Goal: Information Seeking & Learning: Check status

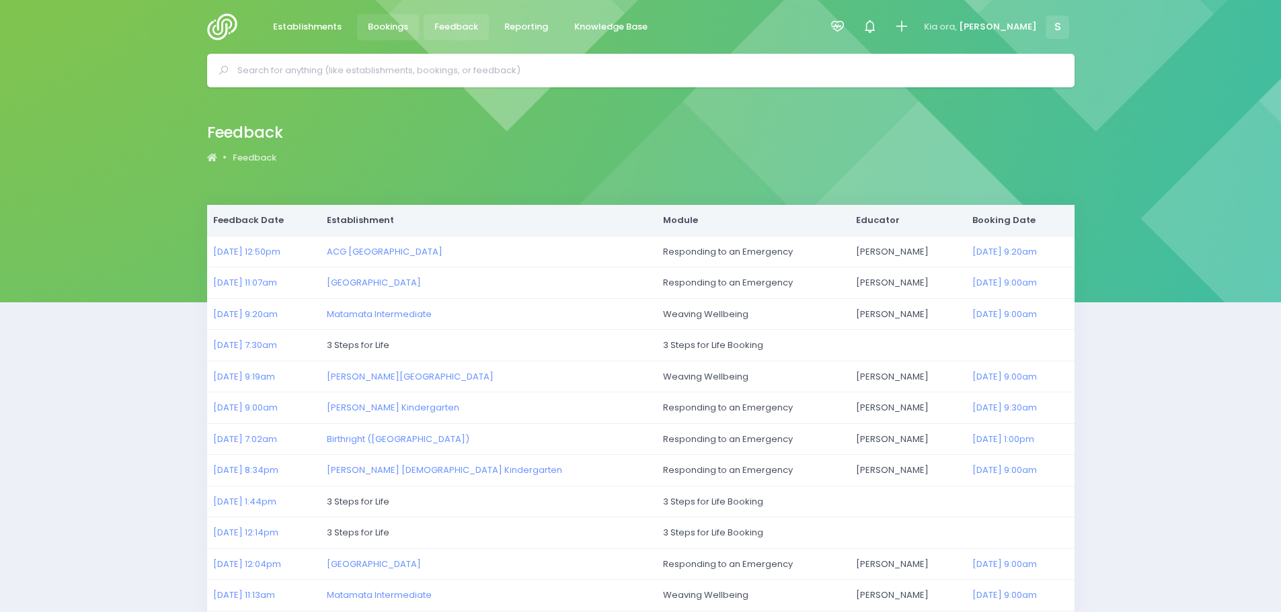
click at [385, 26] on span "Bookings" at bounding box center [388, 26] width 40 height 13
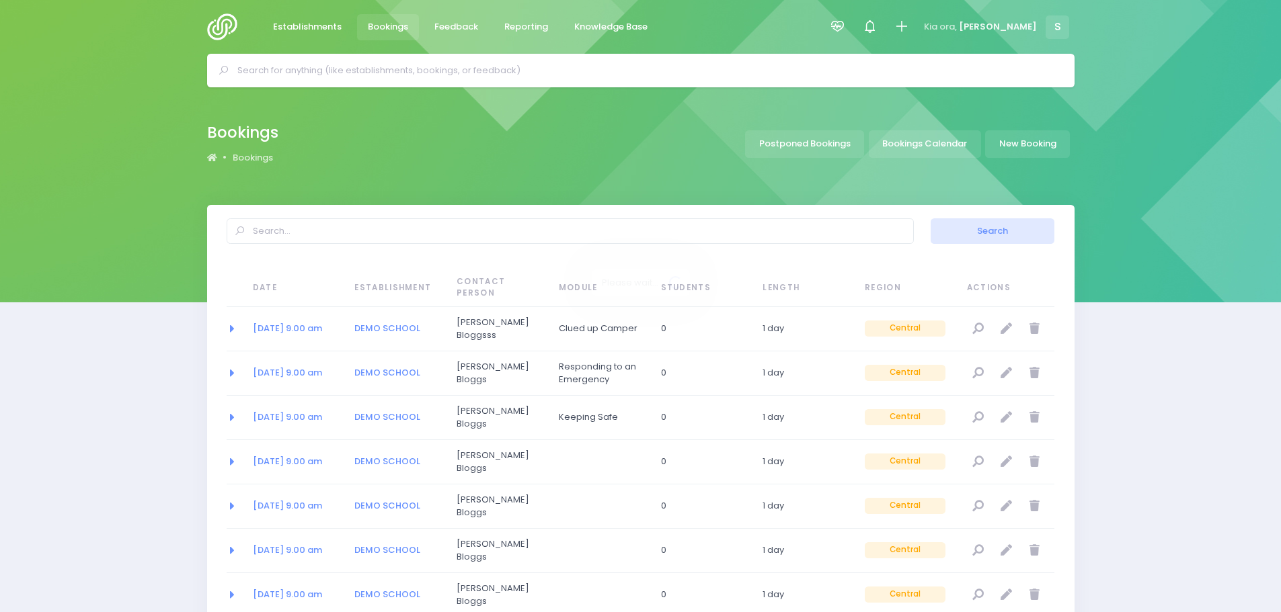
select select "20"
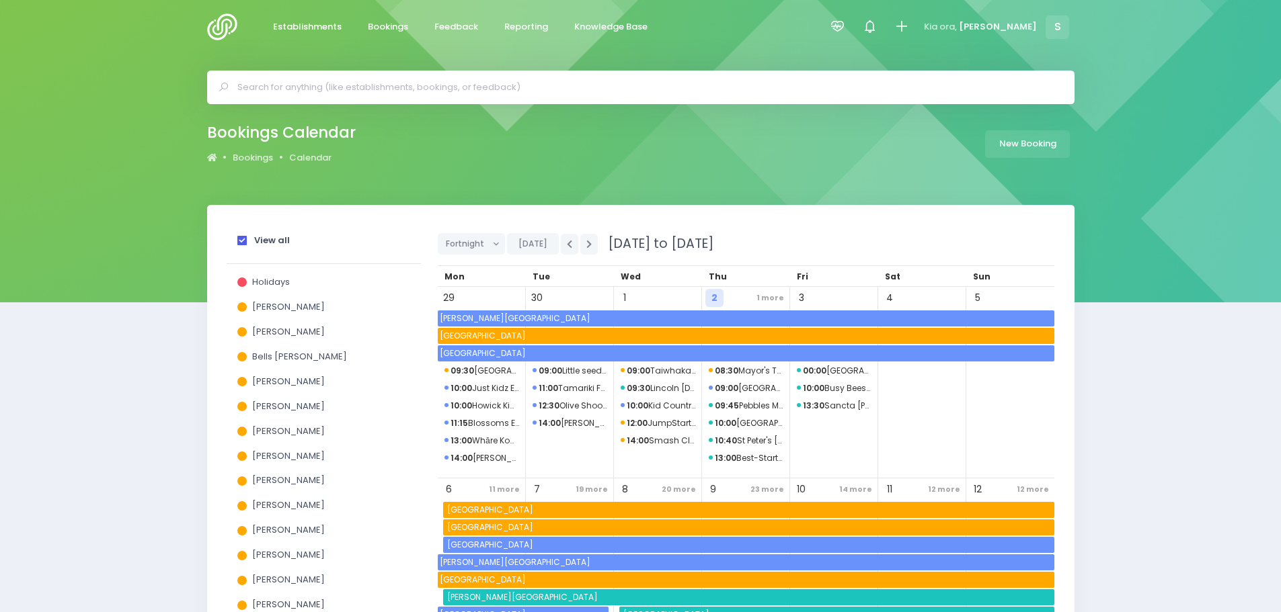
click at [241, 243] on span at bounding box center [241, 240] width 9 height 9
click at [0, 0] on input "View all" at bounding box center [0, 0] width 0 height 0
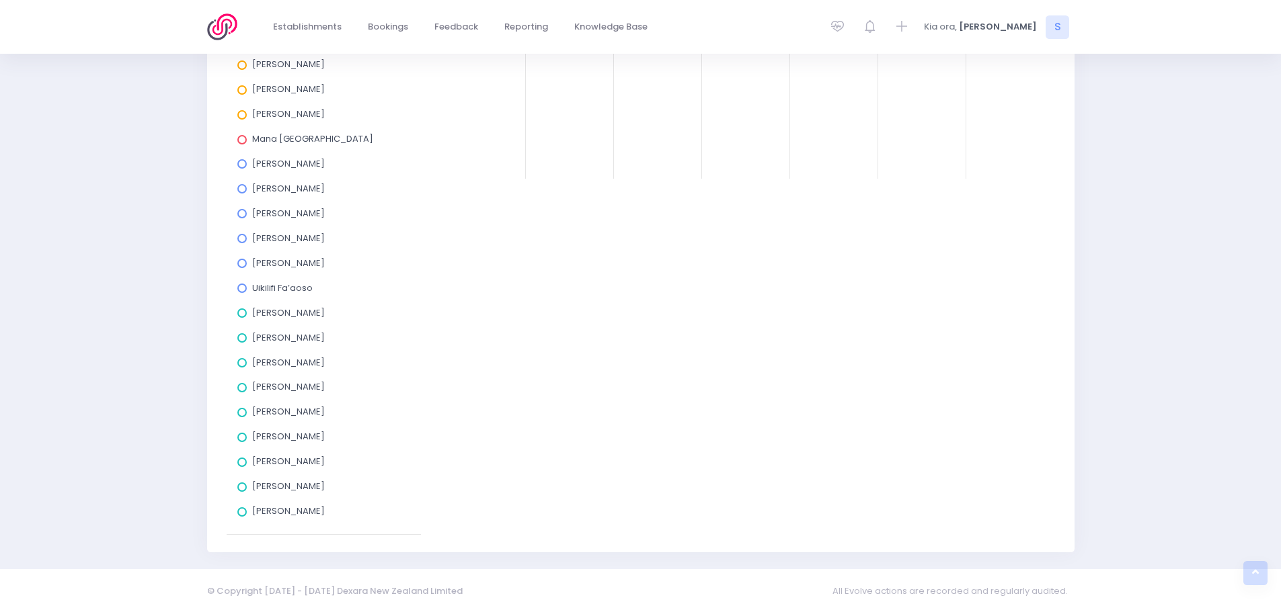
scroll to position [491, 0]
click at [241, 465] on span at bounding box center [241, 461] width 9 height 9
click at [0, 0] on input "Nicky Young" at bounding box center [0, 0] width 0 height 0
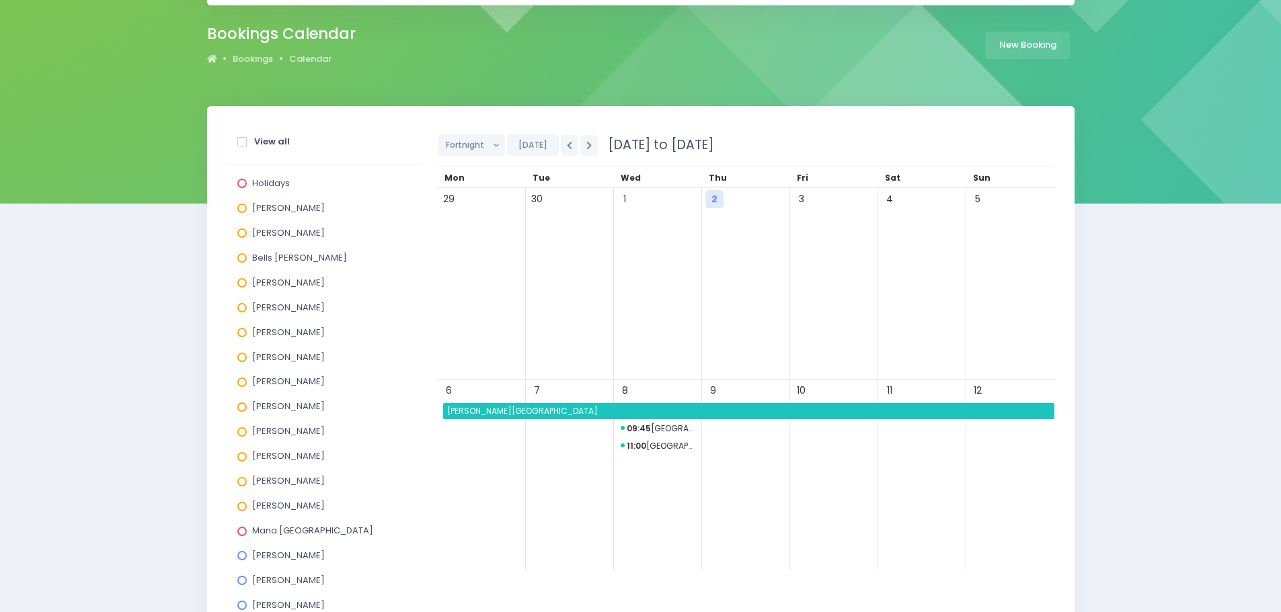
scroll to position [88, 0]
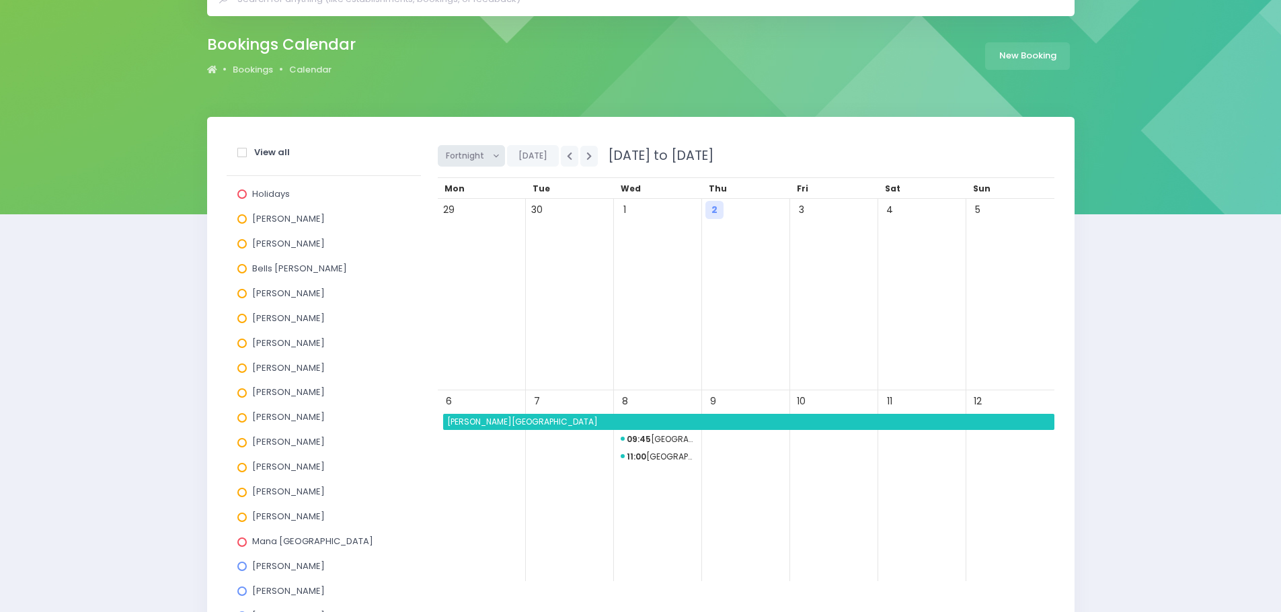
click at [442, 159] on button "Fortnight" at bounding box center [472, 156] width 68 height 22
click at [463, 255] on link "Month" at bounding box center [481, 258] width 87 height 26
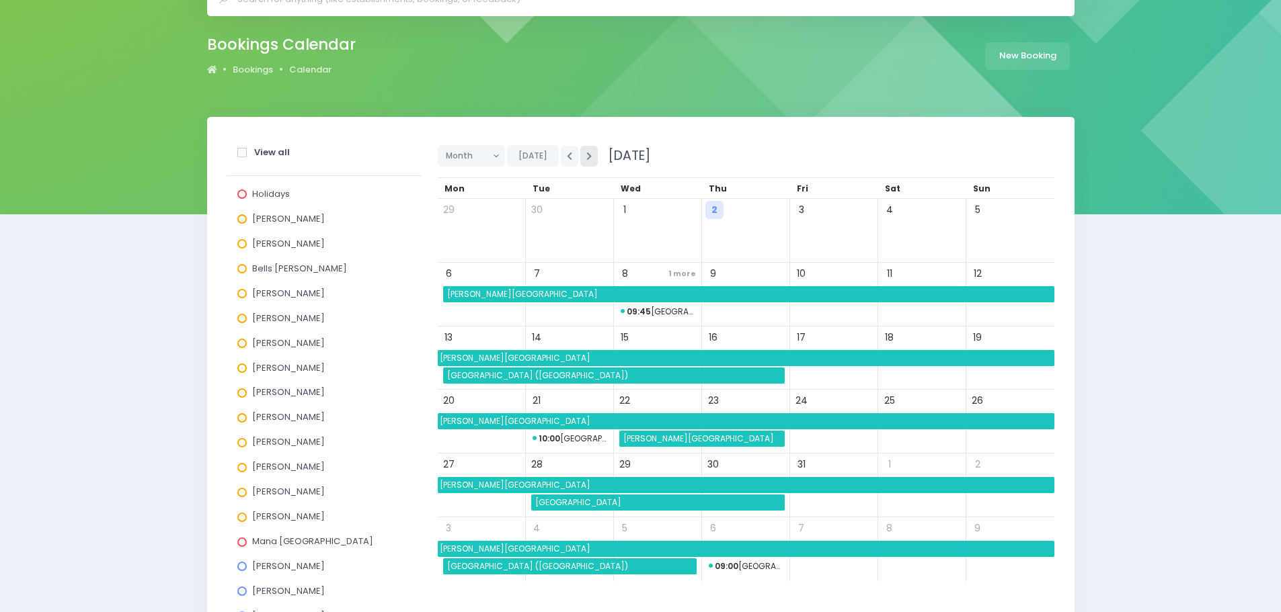
click at [586, 155] on icon "button" at bounding box center [588, 156] width 5 height 9
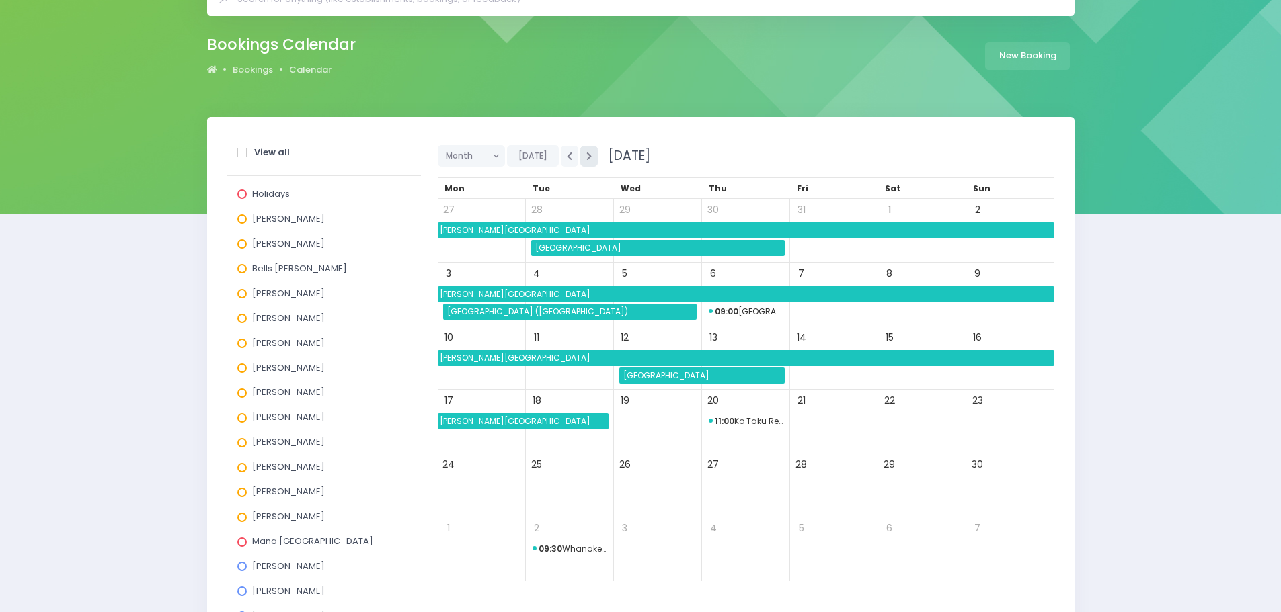
click at [586, 155] on icon "button" at bounding box center [588, 156] width 5 height 9
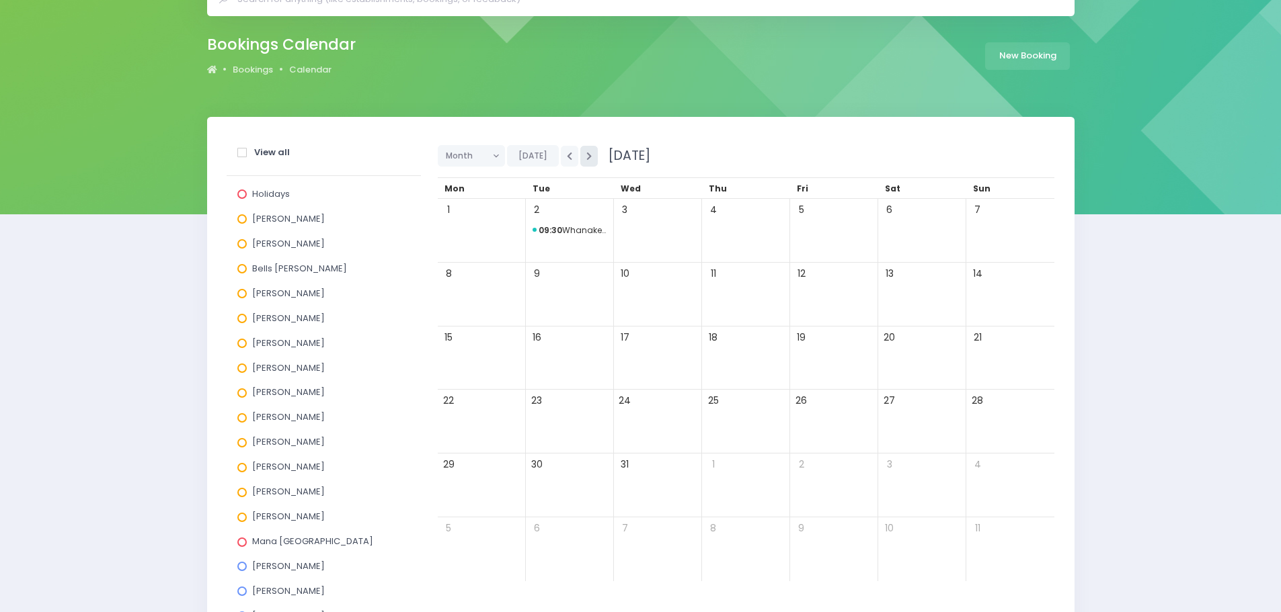
click at [586, 155] on icon "button" at bounding box center [588, 156] width 5 height 9
click at [587, 156] on icon "button" at bounding box center [588, 156] width 5 height 9
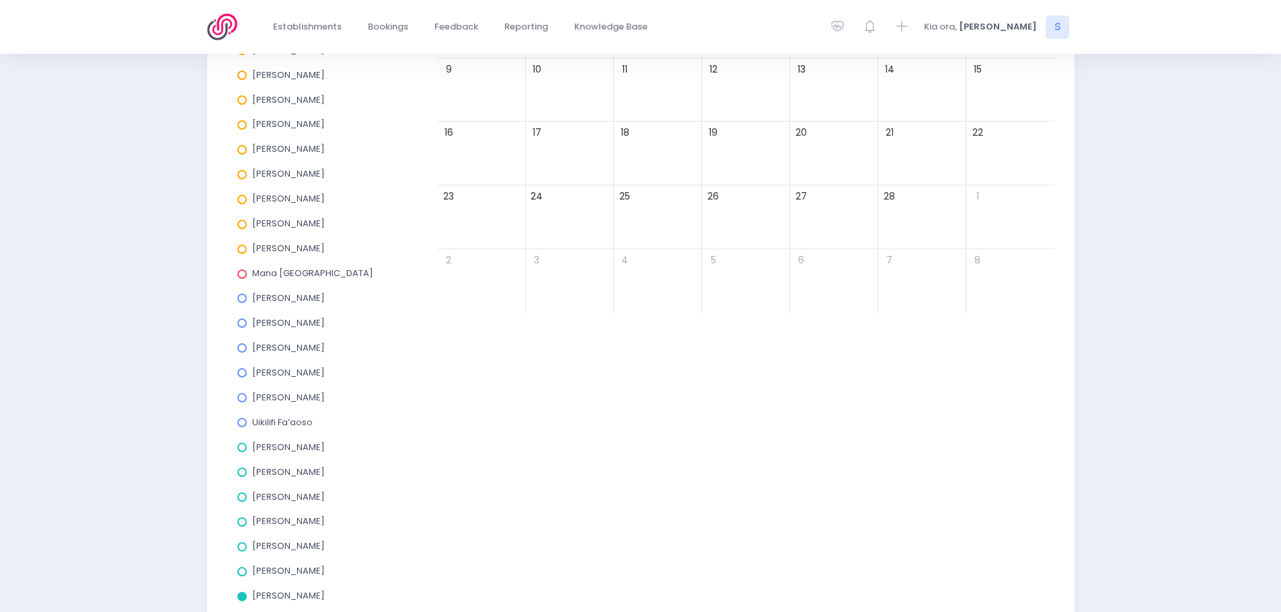
scroll to position [357, 0]
click at [241, 596] on span at bounding box center [241, 596] width 9 height 9
click at [0, 0] on input "Nicky Young" at bounding box center [0, 0] width 0 height 0
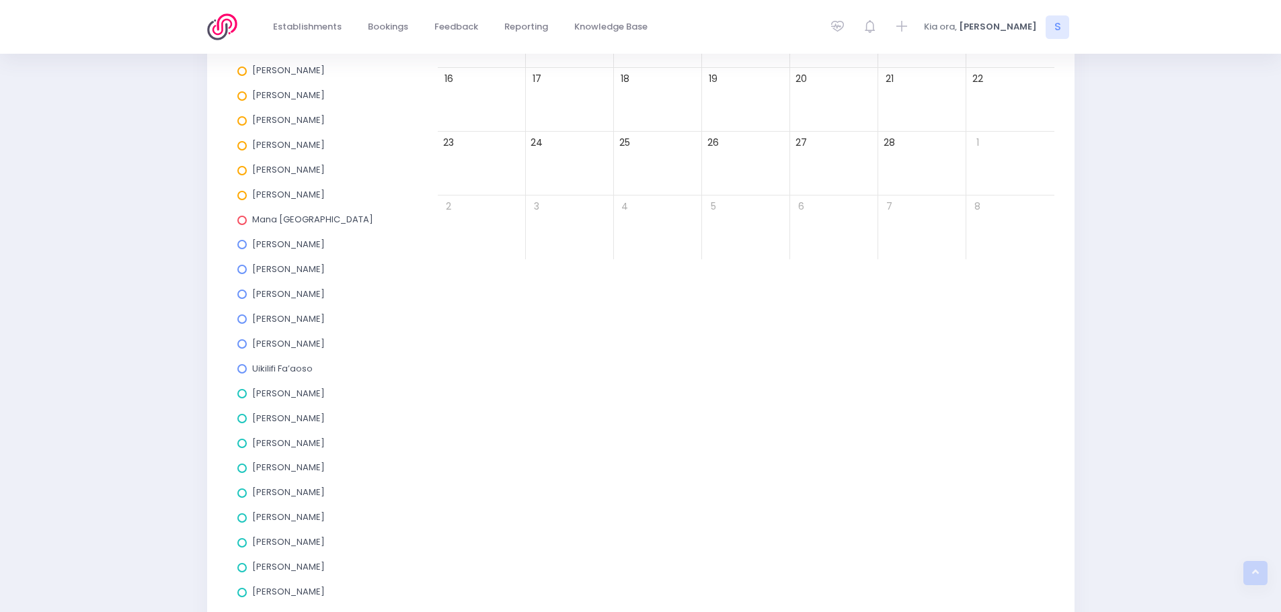
scroll to position [491, 0]
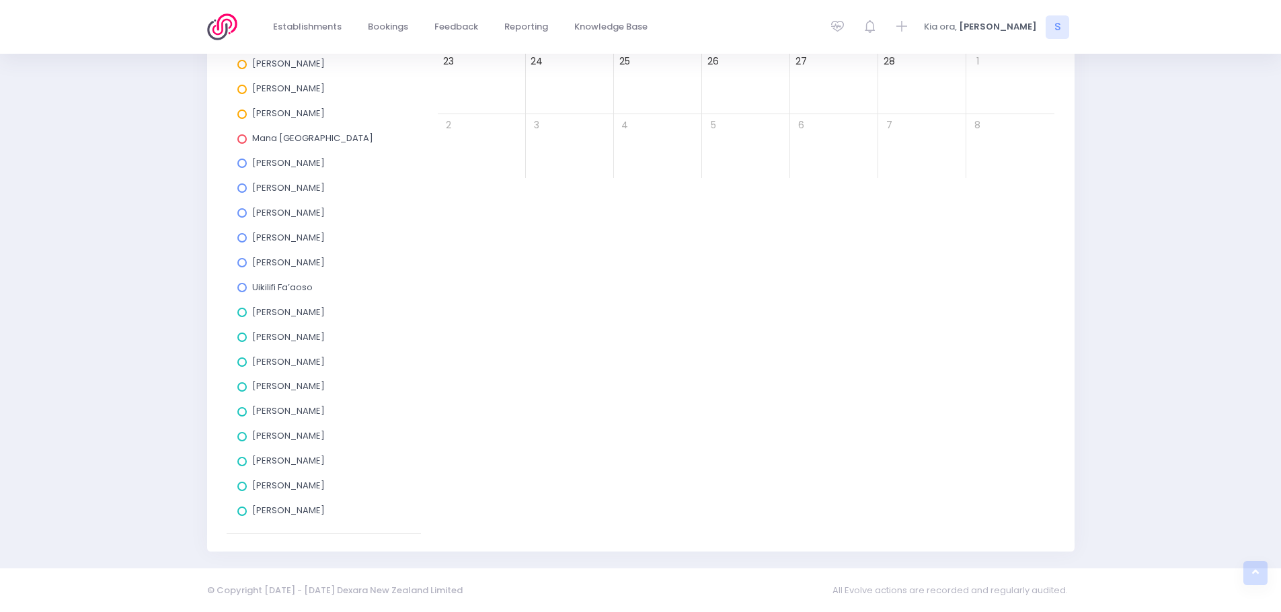
click at [243, 510] on span at bounding box center [241, 511] width 9 height 9
click at [0, 0] on input "[PERSON_NAME]" at bounding box center [0, 0] width 0 height 0
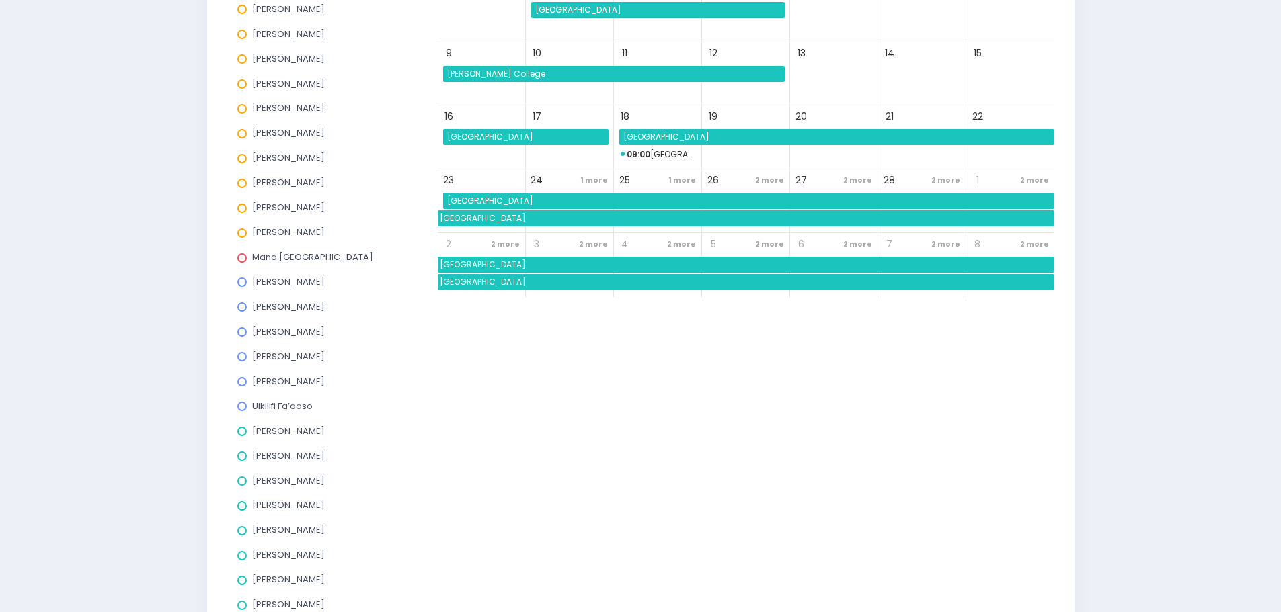
scroll to position [155, 0]
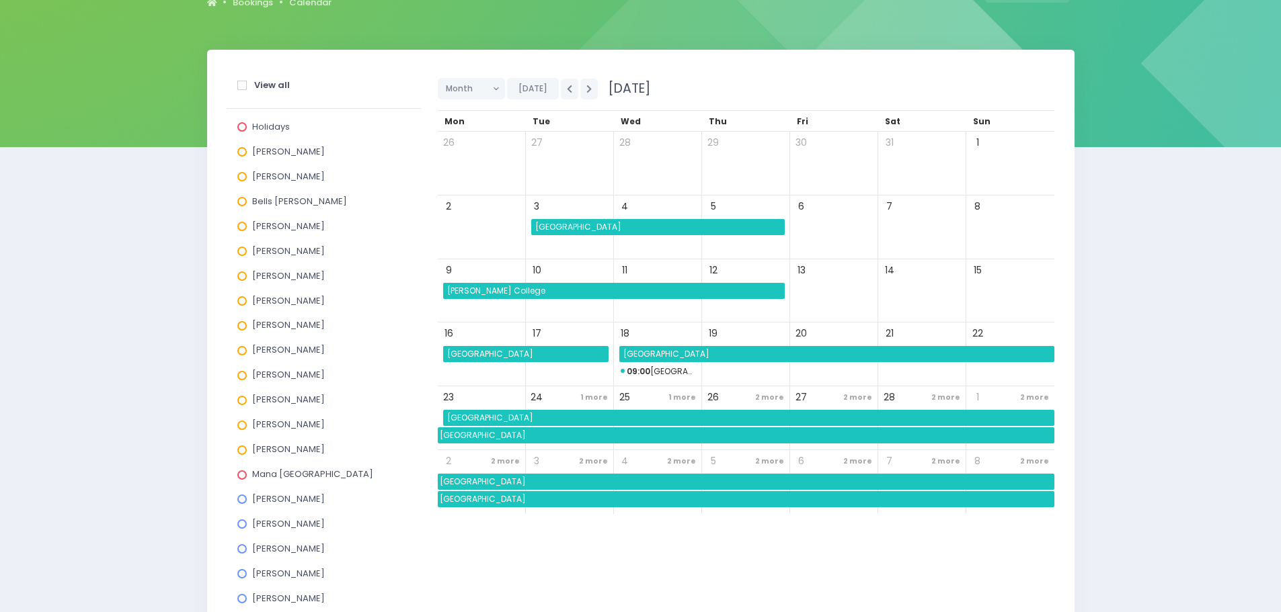
click at [684, 358] on span "[GEOGRAPHIC_DATA]" at bounding box center [837, 354] width 433 height 16
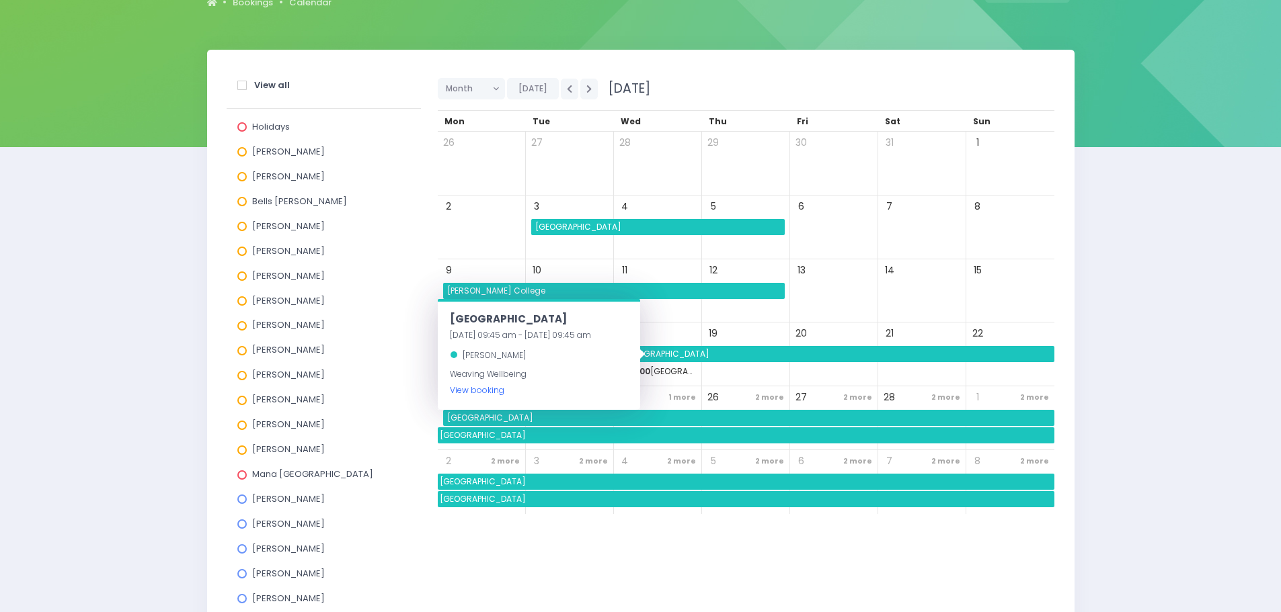
click at [477, 391] on link "View booking" at bounding box center [477, 390] width 54 height 11
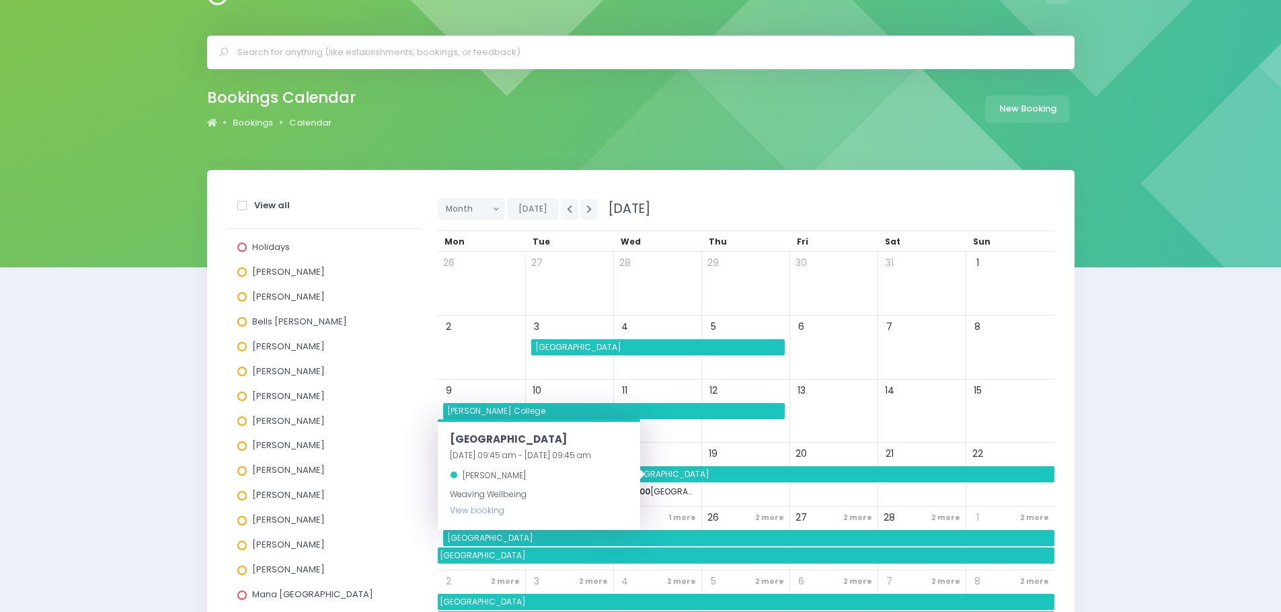
scroll to position [21, 0]
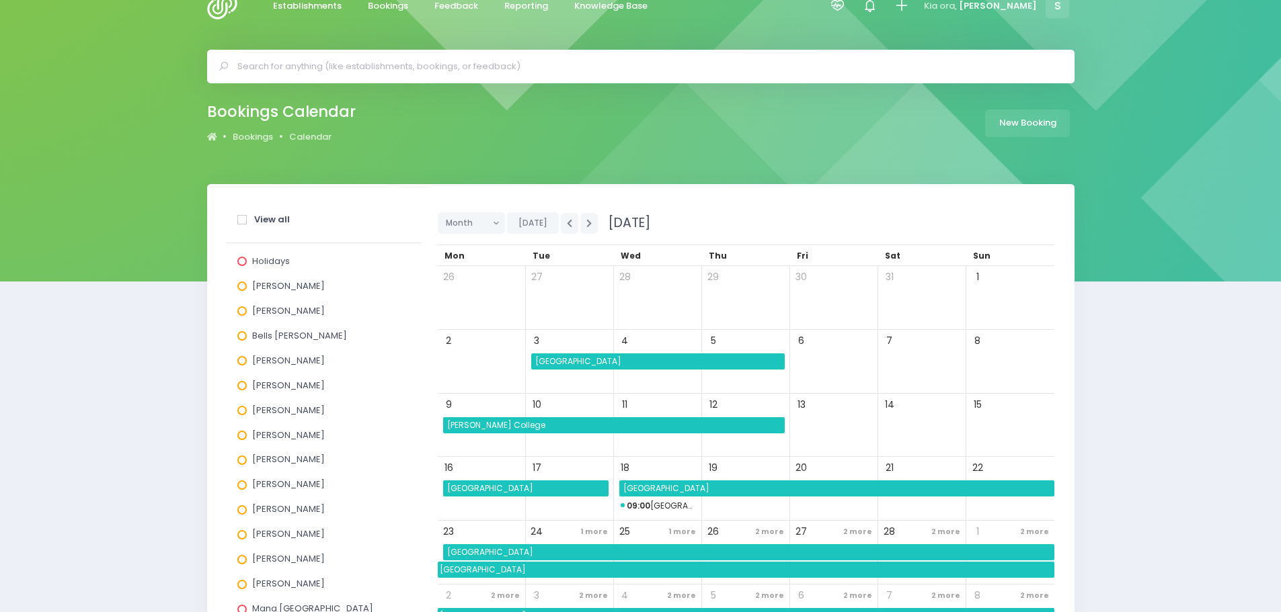
click at [400, 412] on div "Justin Lowcay" at bounding box center [323, 413] width 173 height 25
click at [604, 372] on div "3" at bounding box center [570, 362] width 88 height 64
click at [605, 366] on span "Fernworth Primary School" at bounding box center [658, 362] width 251 height 16
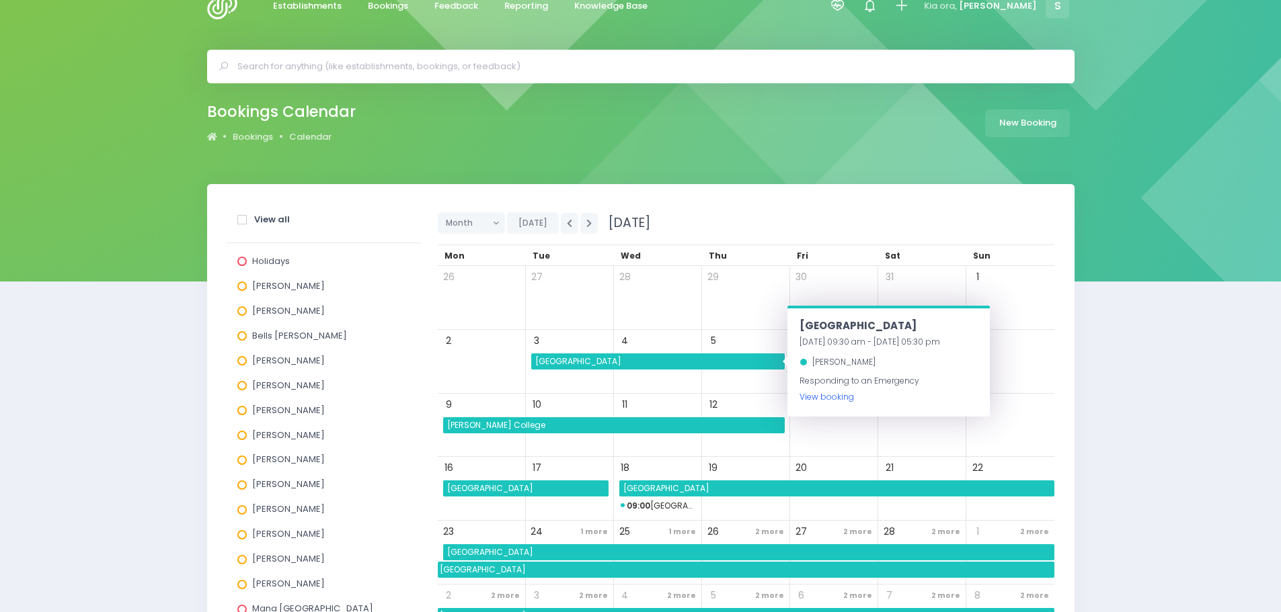
click at [832, 397] on link "View booking" at bounding box center [826, 396] width 54 height 11
click at [568, 229] on button "button" at bounding box center [569, 223] width 17 height 21
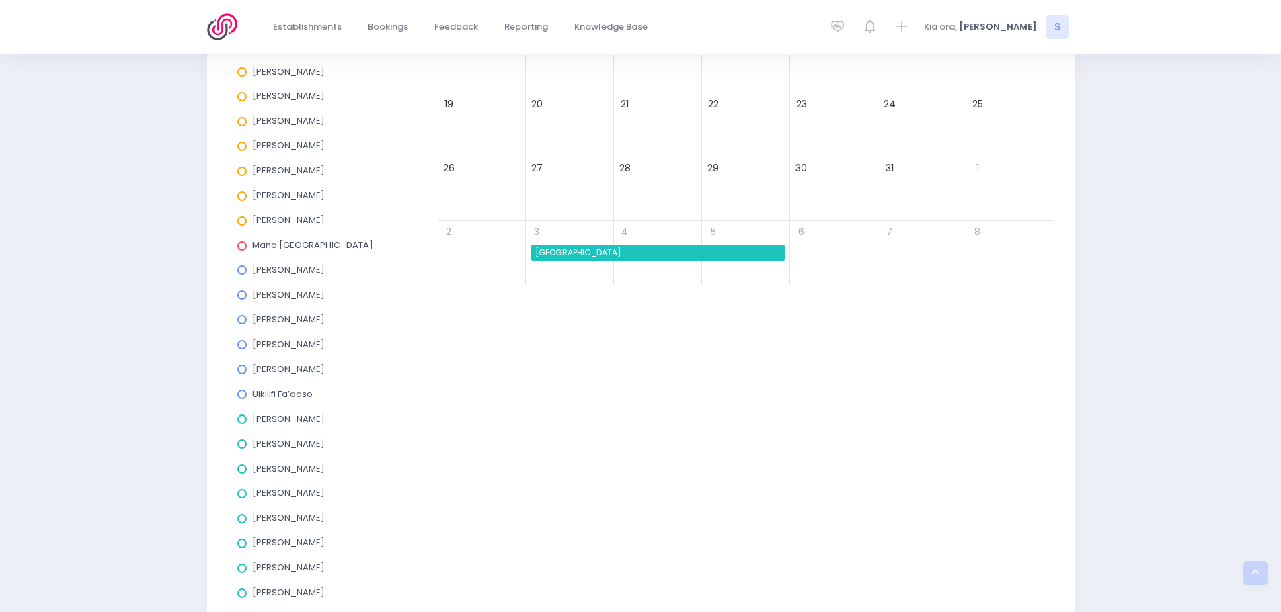
scroll to position [424, 0]
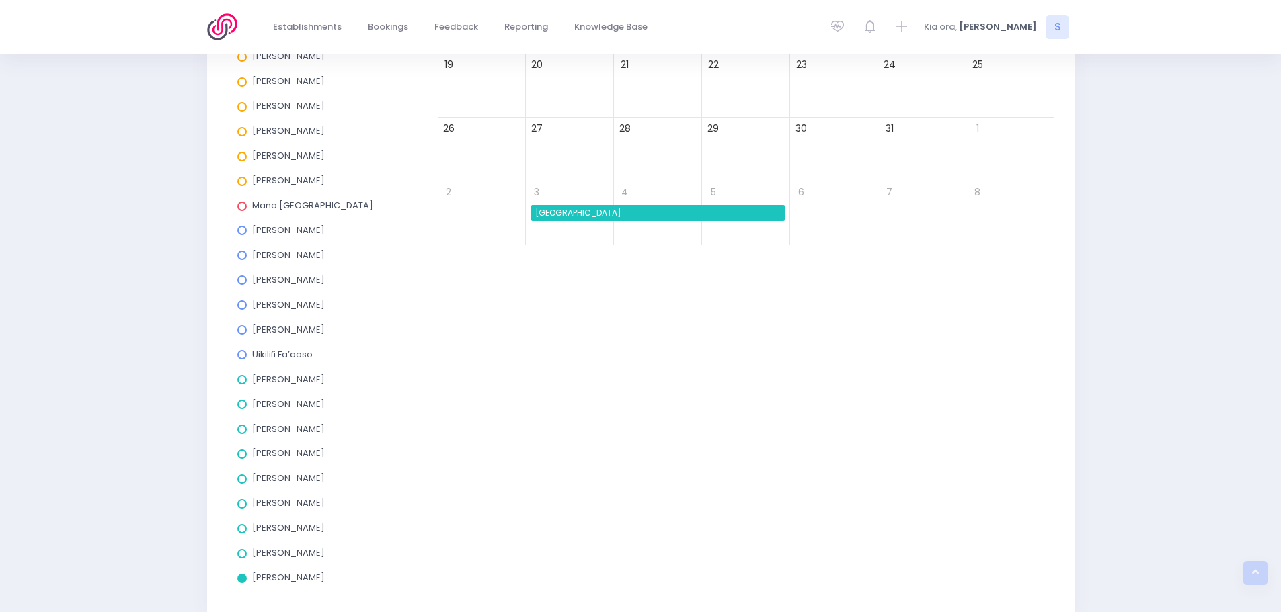
click at [239, 577] on span at bounding box center [241, 578] width 9 height 9
click at [0, 0] on input "[PERSON_NAME]" at bounding box center [0, 0] width 0 height 0
click at [241, 530] on span at bounding box center [241, 528] width 9 height 9
click at [0, 0] on input "Nicky Young" at bounding box center [0, 0] width 0 height 0
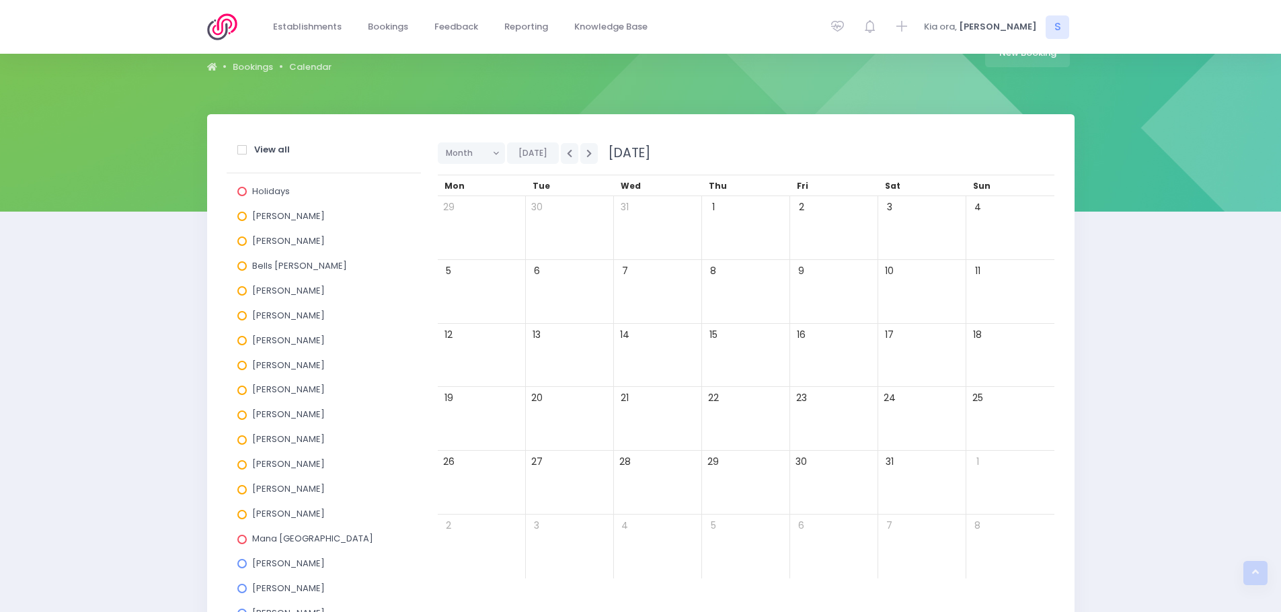
scroll to position [88, 0]
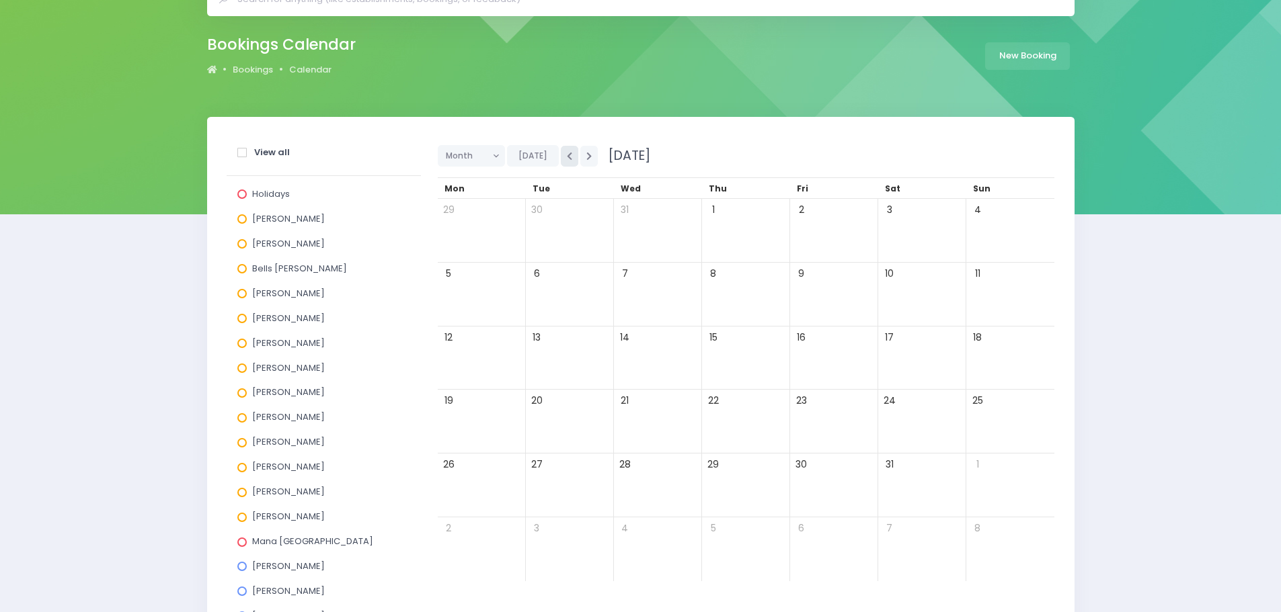
click at [566, 161] on button "button" at bounding box center [569, 156] width 17 height 21
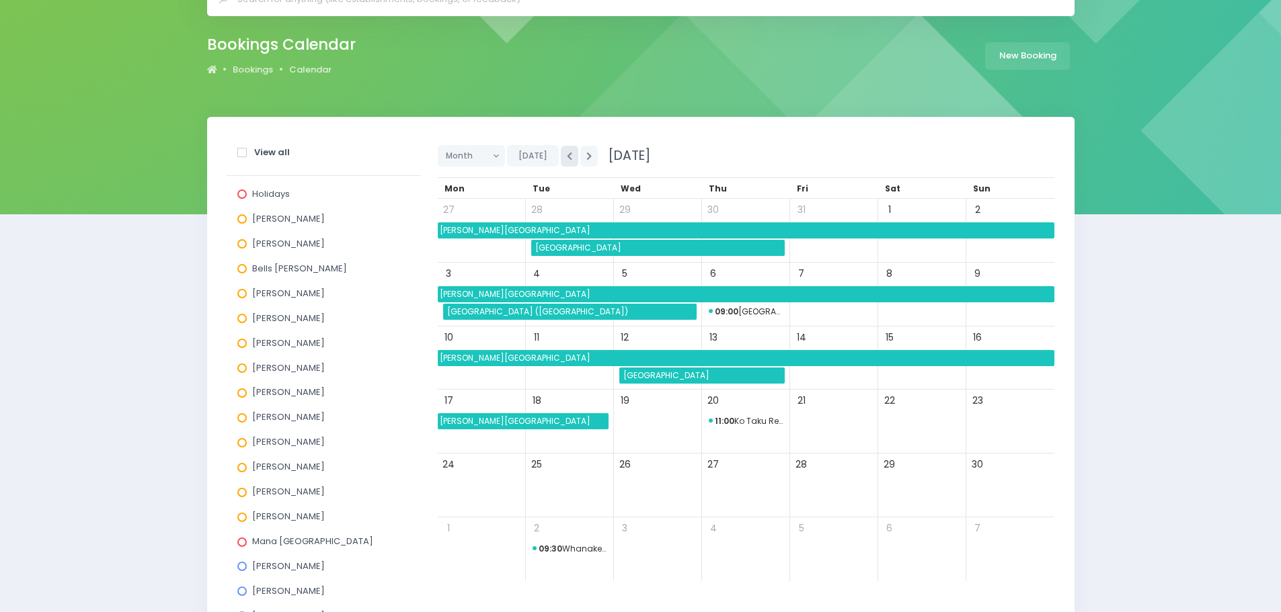
click at [566, 161] on button "button" at bounding box center [569, 156] width 17 height 21
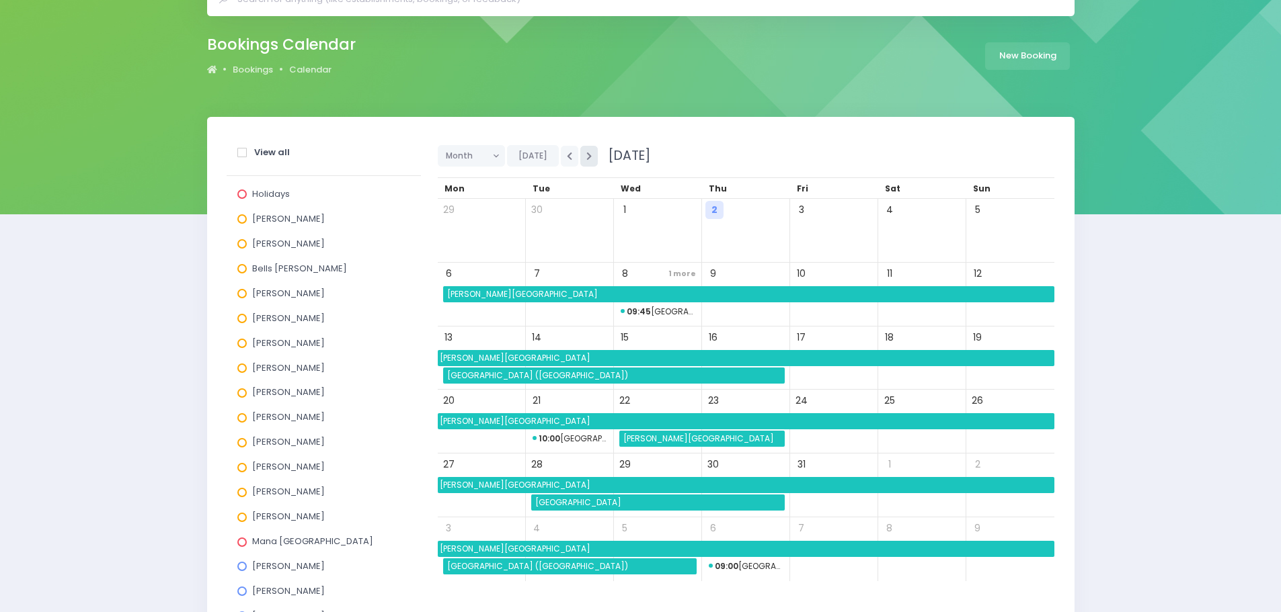
click at [589, 153] on icon "button" at bounding box center [588, 156] width 5 height 9
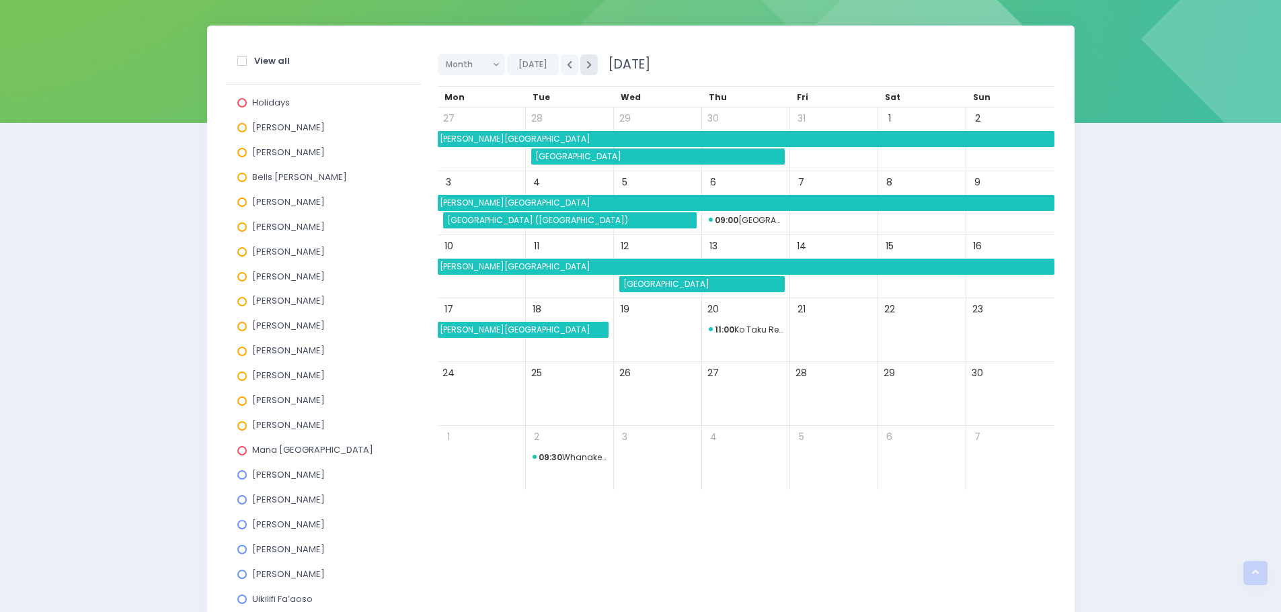
scroll to position [155, 0]
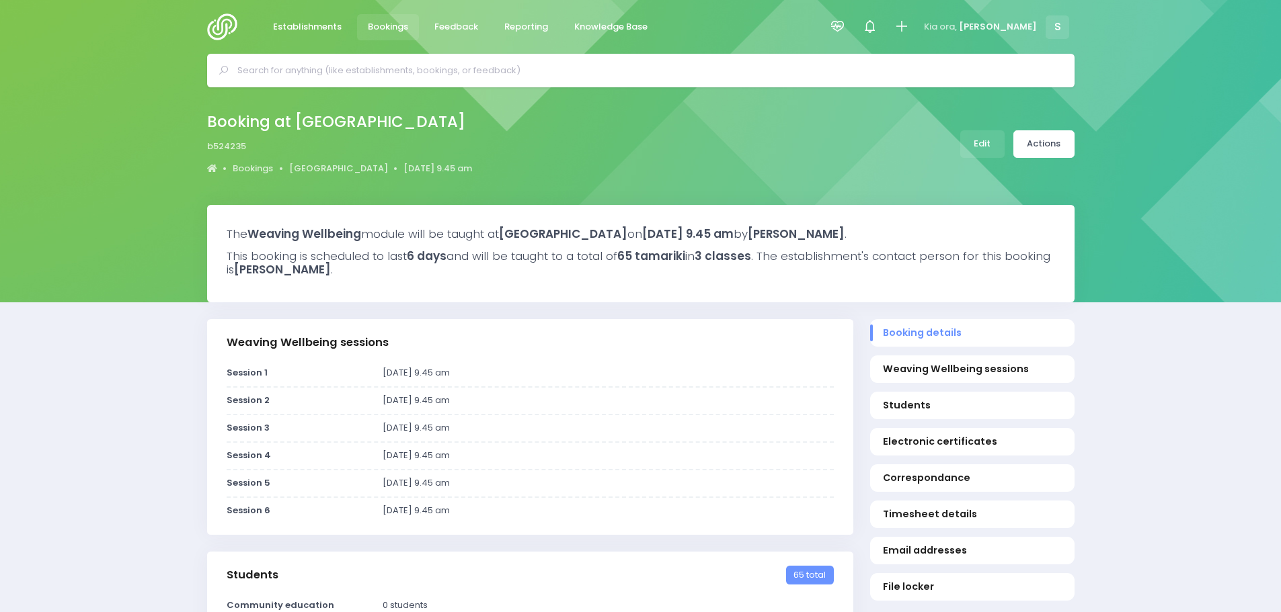
select select "5"
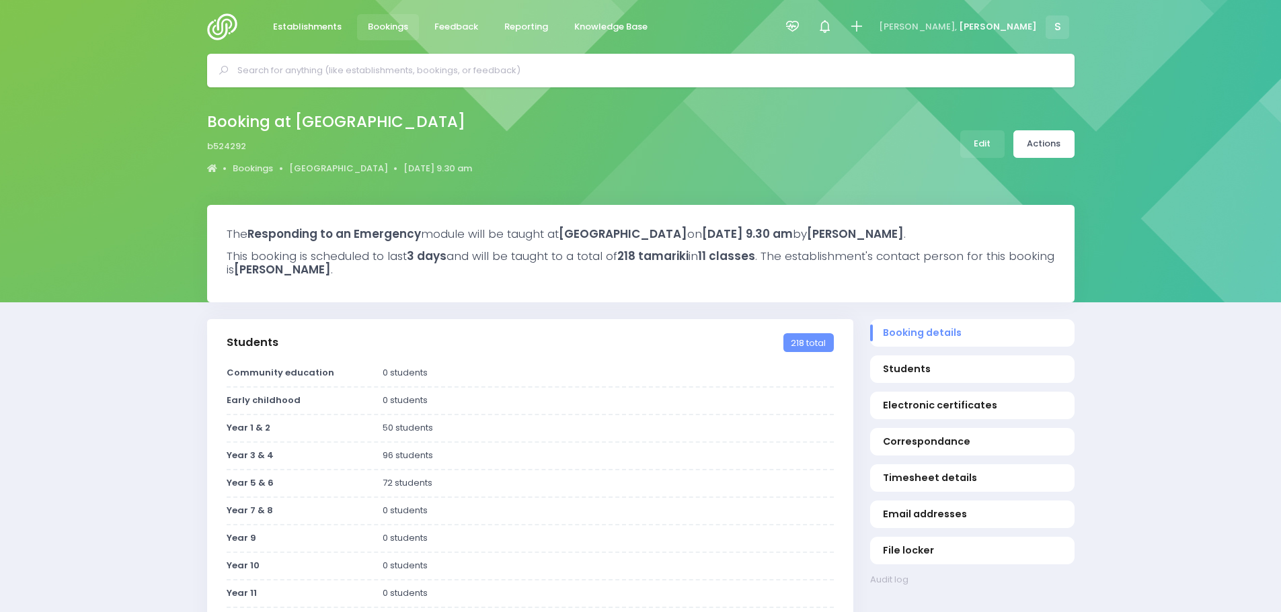
select select "5"
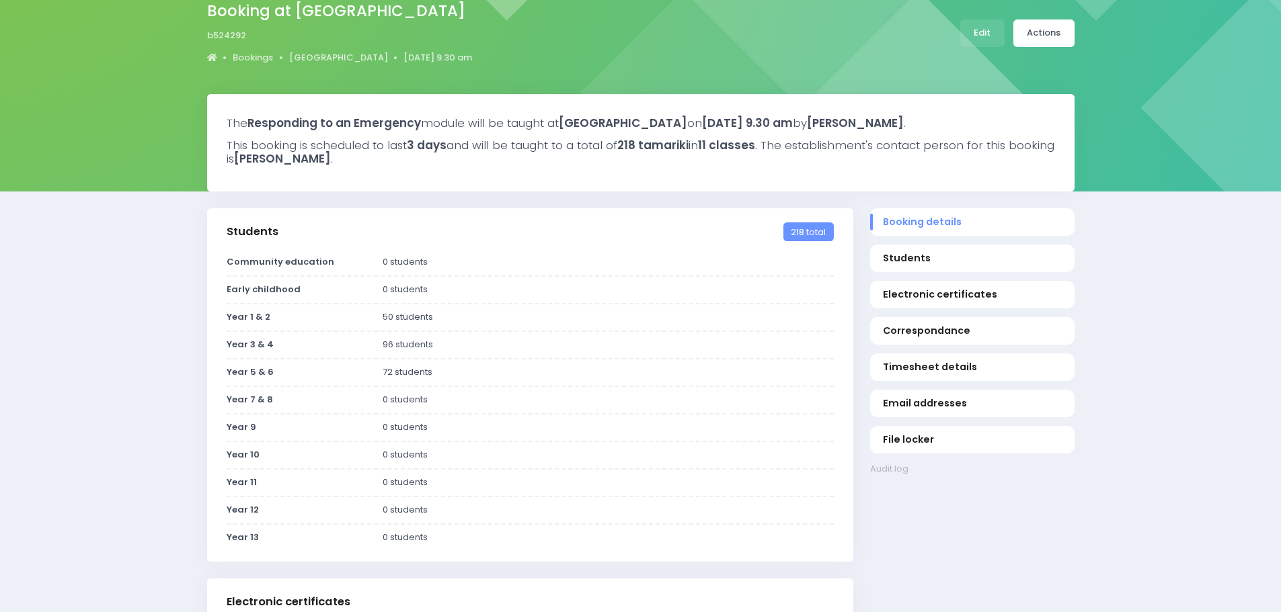
scroll to position [134, 0]
